Goal: Information Seeking & Learning: Understand process/instructions

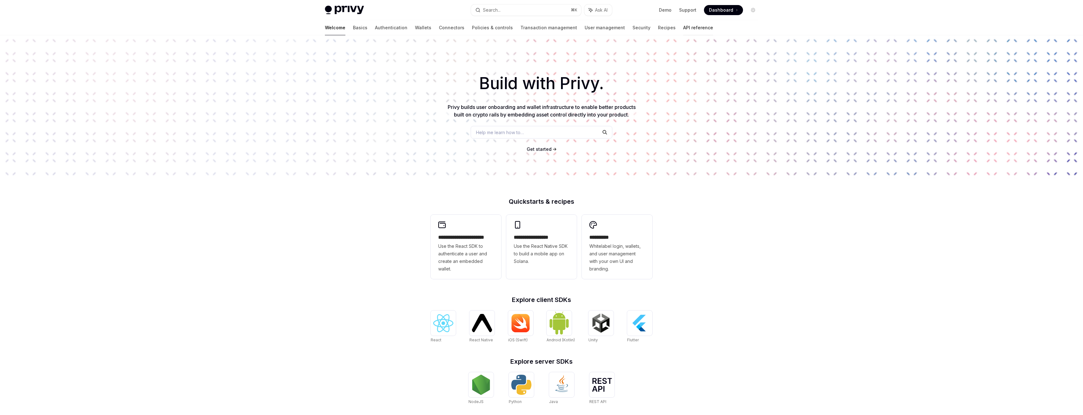
click at [683, 23] on link "API reference" at bounding box center [698, 27] width 30 height 15
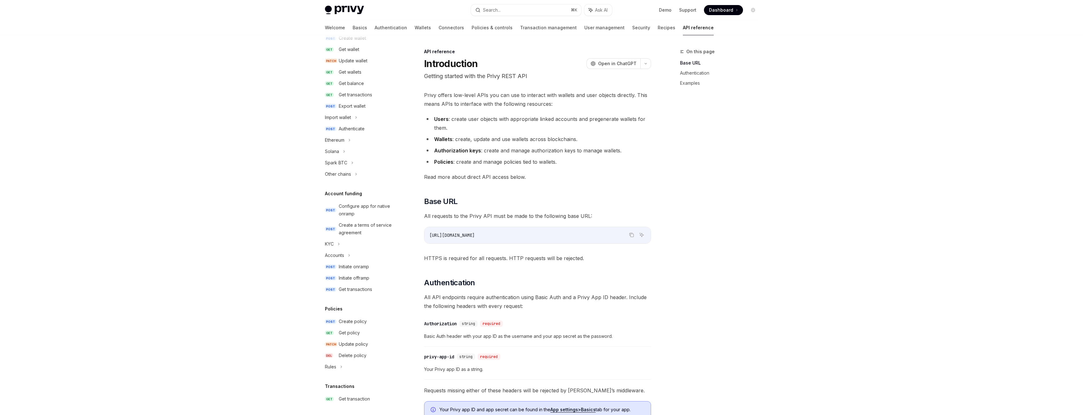
scroll to position [69, 0]
click at [345, 173] on div "Spark BTC" at bounding box center [336, 173] width 22 height 8
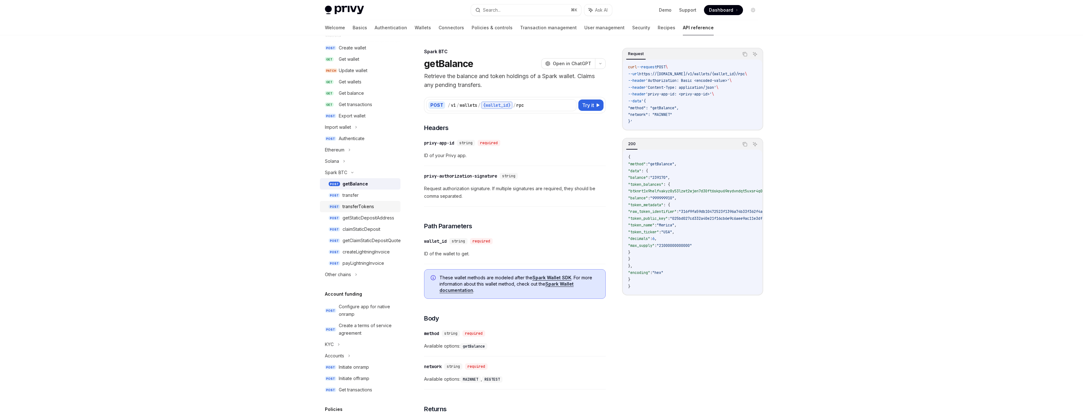
click at [360, 205] on div "transferTokens" at bounding box center [358, 207] width 31 height 8
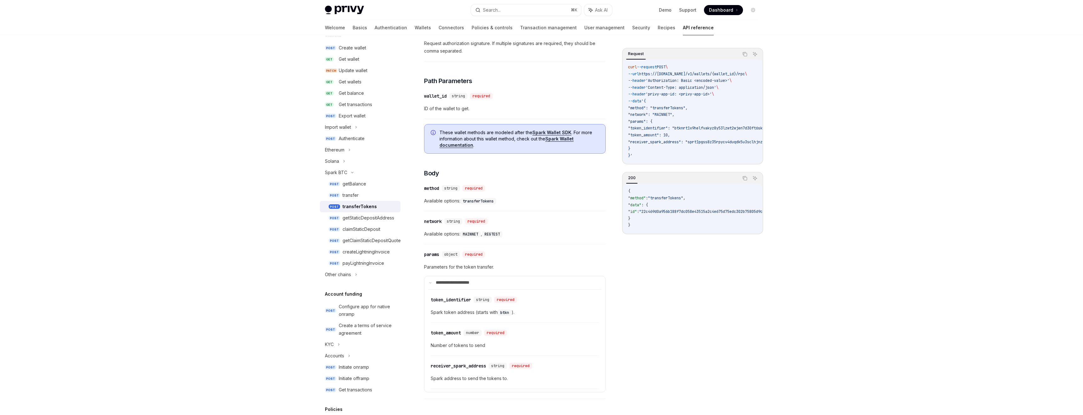
scroll to position [159, 0]
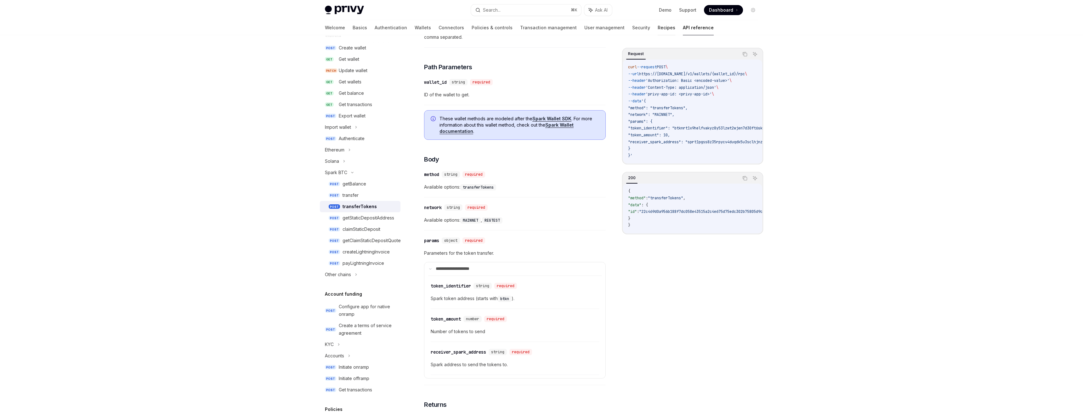
click at [658, 28] on link "Recipes" at bounding box center [667, 27] width 18 height 15
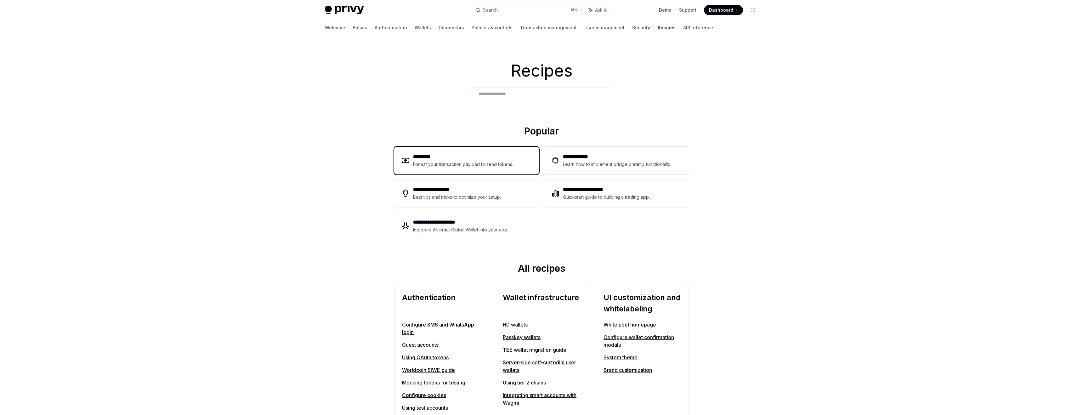
click at [452, 158] on h2 "*********" at bounding box center [463, 157] width 100 height 8
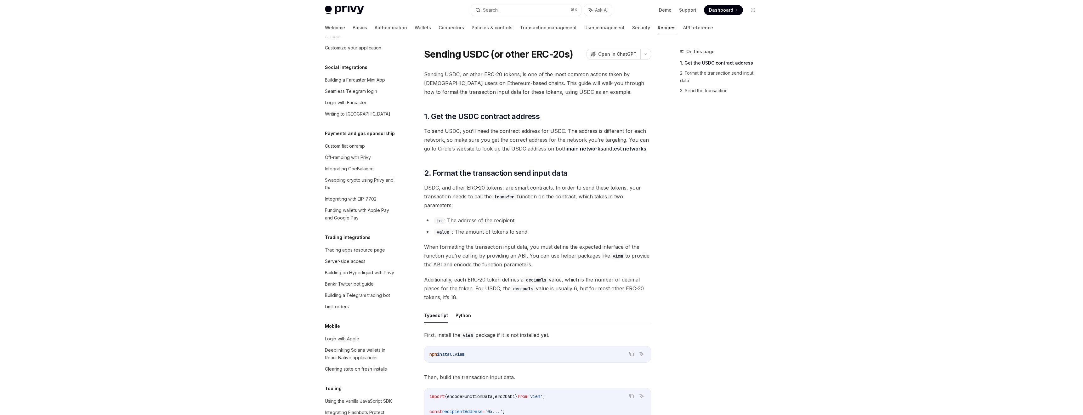
scroll to position [722, 0]
click at [347, 361] on div "Using Spark BTC with Privy wallets" at bounding box center [361, 365] width 72 height 8
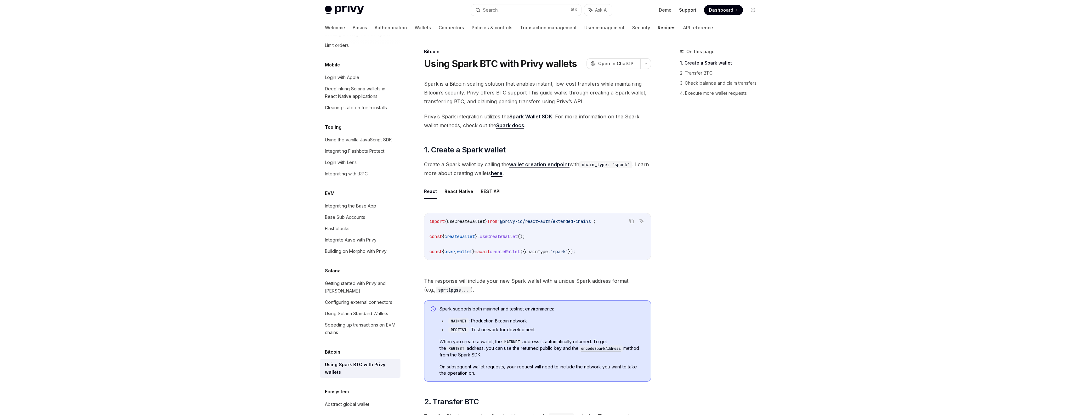
type textarea "*"
